Goal: Task Accomplishment & Management: Manage account settings

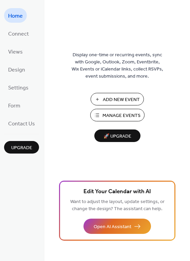
click at [122, 114] on span "Manage Events" at bounding box center [121, 115] width 38 height 7
click at [117, 33] on img at bounding box center [117, 30] width 0 height 17
click at [9, 35] on span "Connect" at bounding box center [18, 34] width 21 height 11
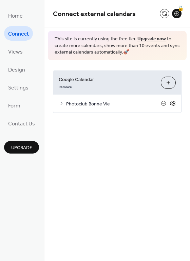
click at [172, 104] on icon at bounding box center [172, 103] width 6 height 6
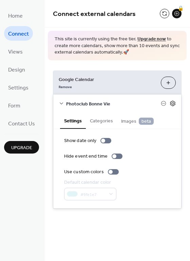
click at [172, 104] on icon at bounding box center [172, 103] width 2 height 2
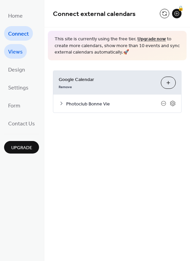
click at [15, 55] on span "Views" at bounding box center [15, 52] width 15 height 11
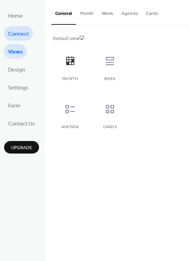
click at [17, 34] on span "Connect" at bounding box center [18, 34] width 21 height 11
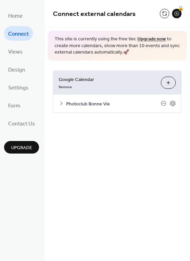
click at [60, 104] on icon at bounding box center [61, 103] width 5 height 5
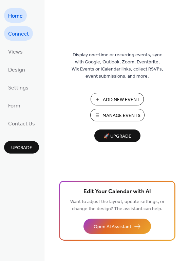
click at [19, 35] on span "Connect" at bounding box center [18, 34] width 21 height 11
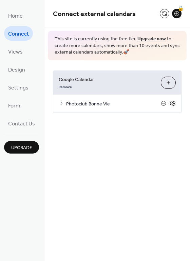
click at [173, 104] on icon at bounding box center [172, 103] width 2 height 2
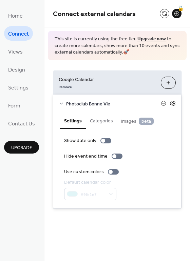
click at [172, 102] on icon at bounding box center [172, 103] width 6 height 6
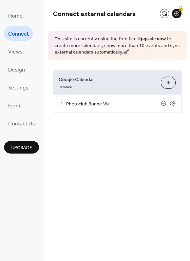
click at [170, 83] on button "Choose Calendars" at bounding box center [168, 83] width 15 height 12
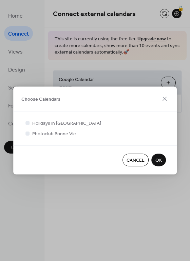
click at [137, 161] on span "Cancel" at bounding box center [135, 160] width 18 height 7
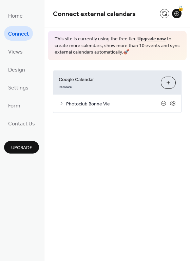
click at [72, 102] on span "Photoclub Bonne Vie" at bounding box center [113, 103] width 95 height 7
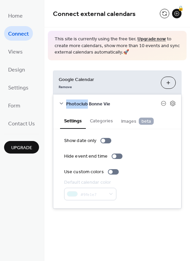
click at [72, 102] on span "Photoclub Bonne Vie" at bounding box center [113, 103] width 95 height 7
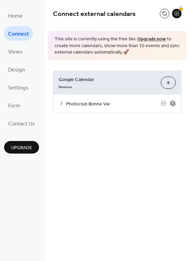
click at [172, 103] on icon at bounding box center [172, 103] width 6 height 6
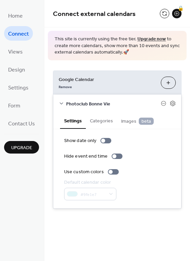
click at [102, 122] on button "Categories" at bounding box center [101, 120] width 31 height 16
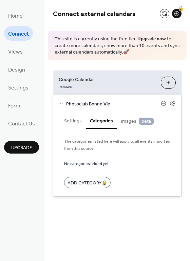
click at [78, 121] on button "Settings" at bounding box center [73, 120] width 26 height 16
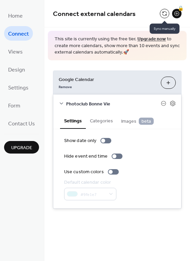
click at [165, 13] on button at bounding box center [164, 13] width 9 height 9
click at [162, 13] on button at bounding box center [164, 13] width 9 height 9
